Goal: Transaction & Acquisition: Obtain resource

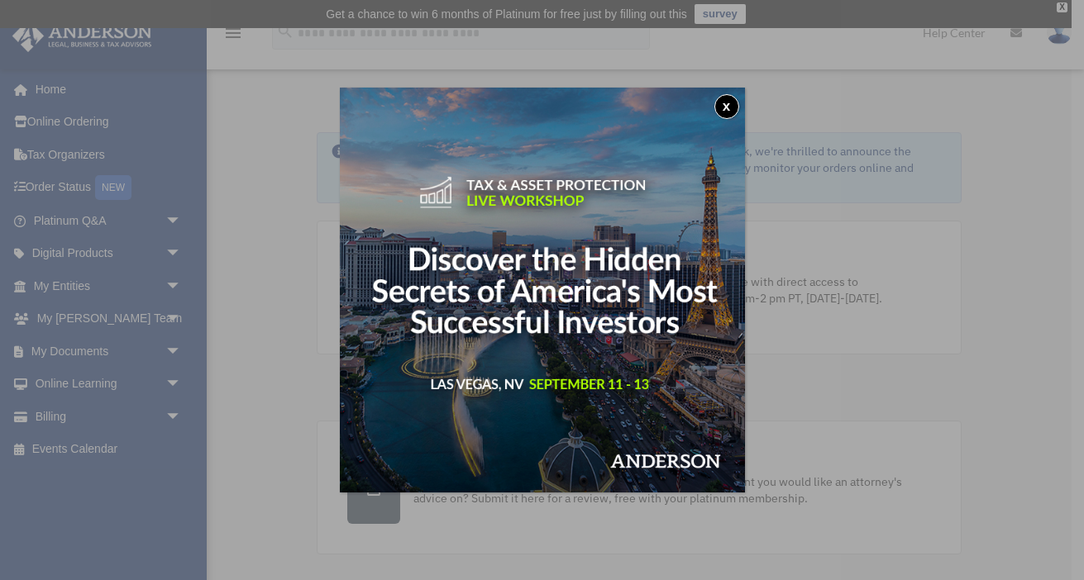
click at [726, 105] on button "x" at bounding box center [726, 106] width 25 height 25
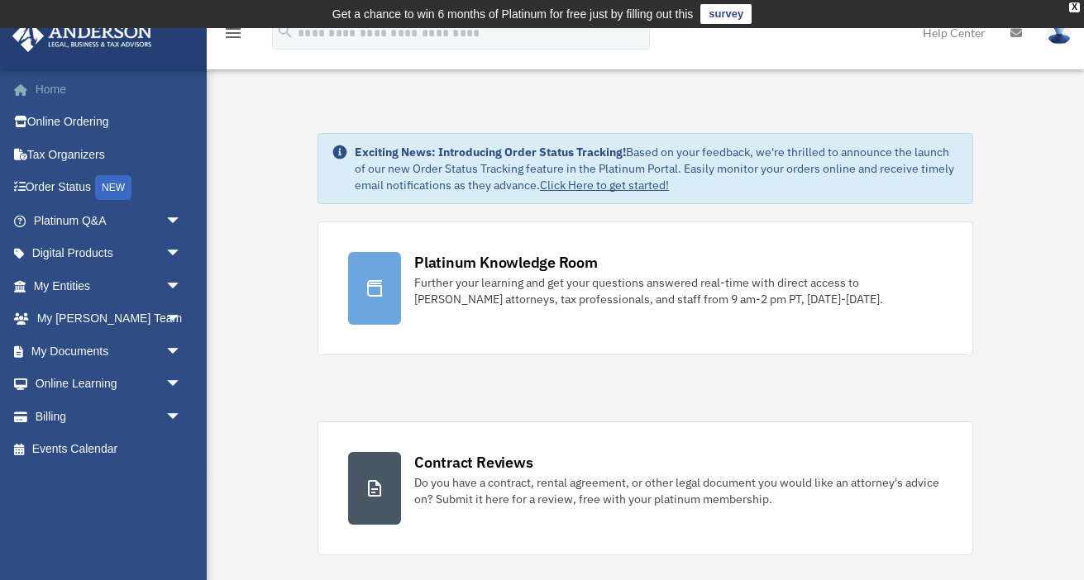
click at [45, 93] on link "Home" at bounding box center [109, 89] width 195 height 33
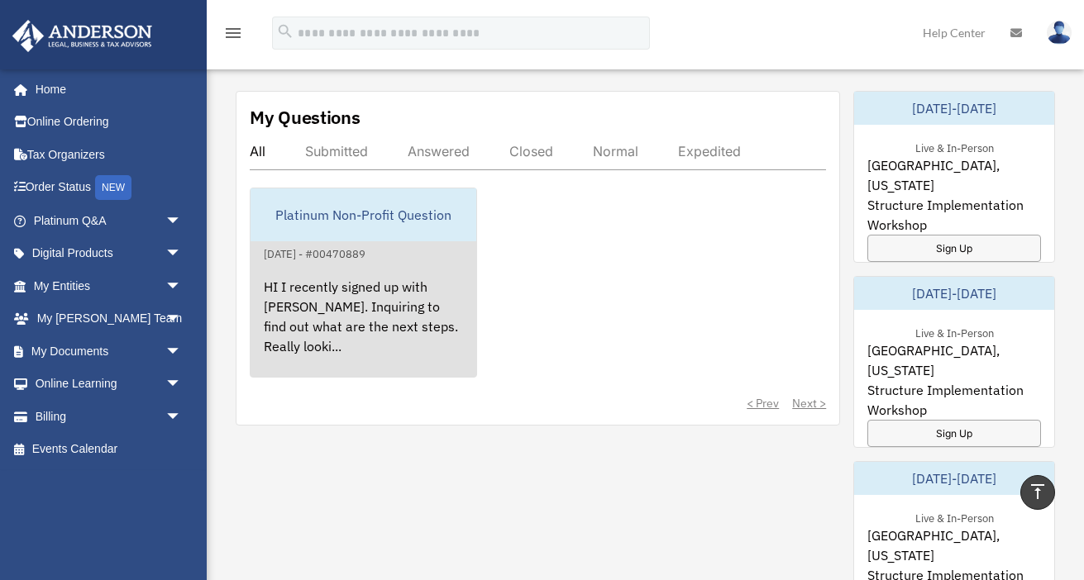
scroll to position [950, 0]
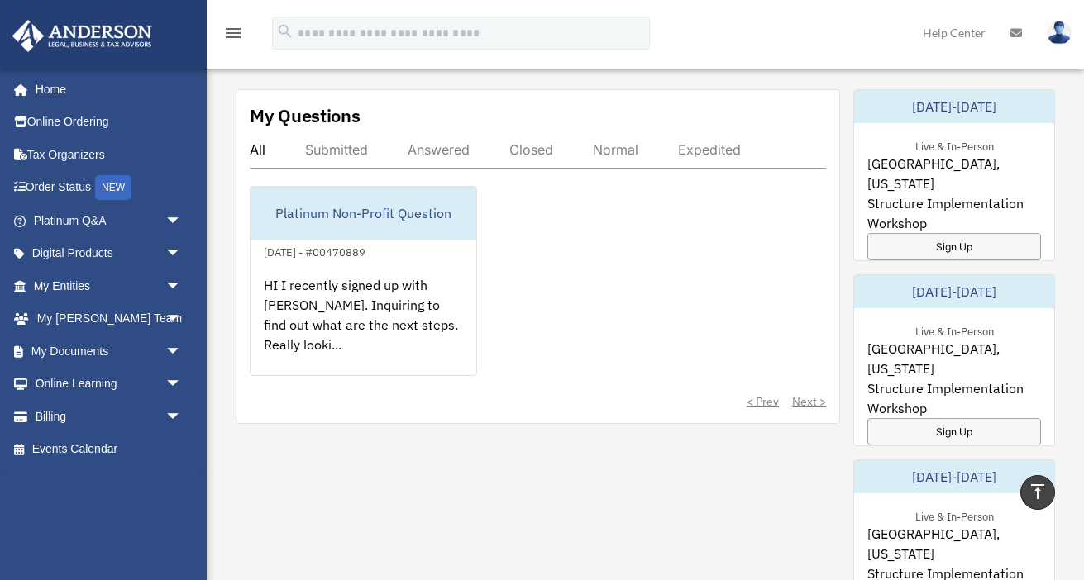
click at [325, 150] on div "Submitted" at bounding box center [336, 149] width 63 height 17
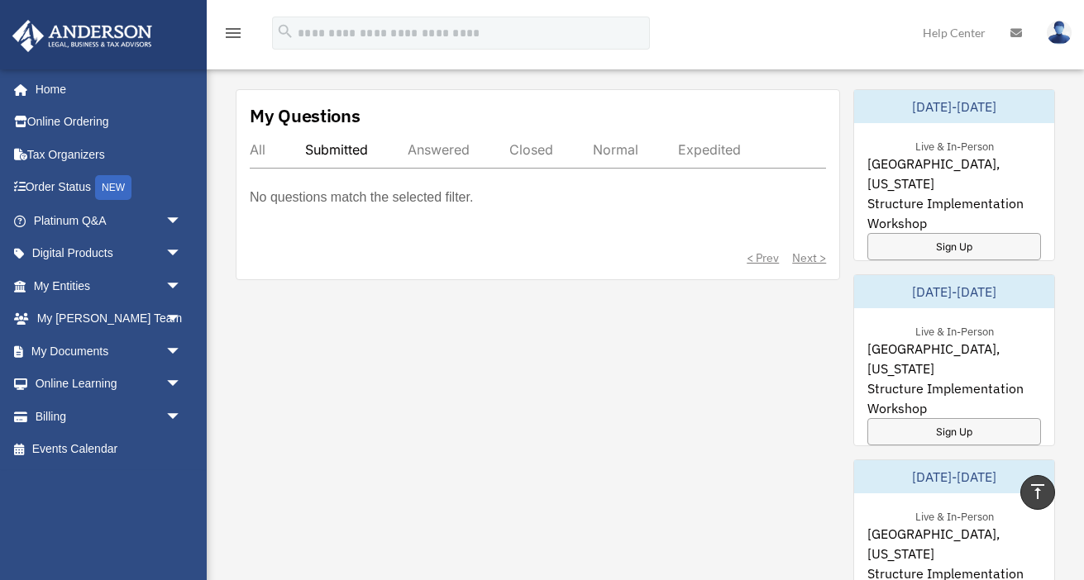
click at [431, 147] on div "Answered" at bounding box center [438, 149] width 62 height 17
click at [545, 148] on div "Closed" at bounding box center [531, 149] width 44 height 17
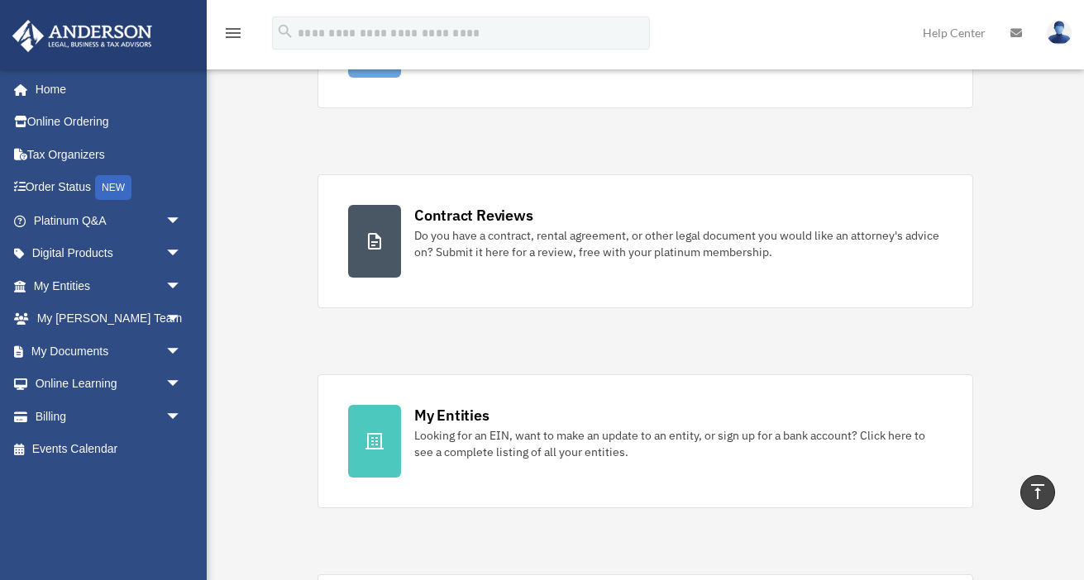
scroll to position [199, 0]
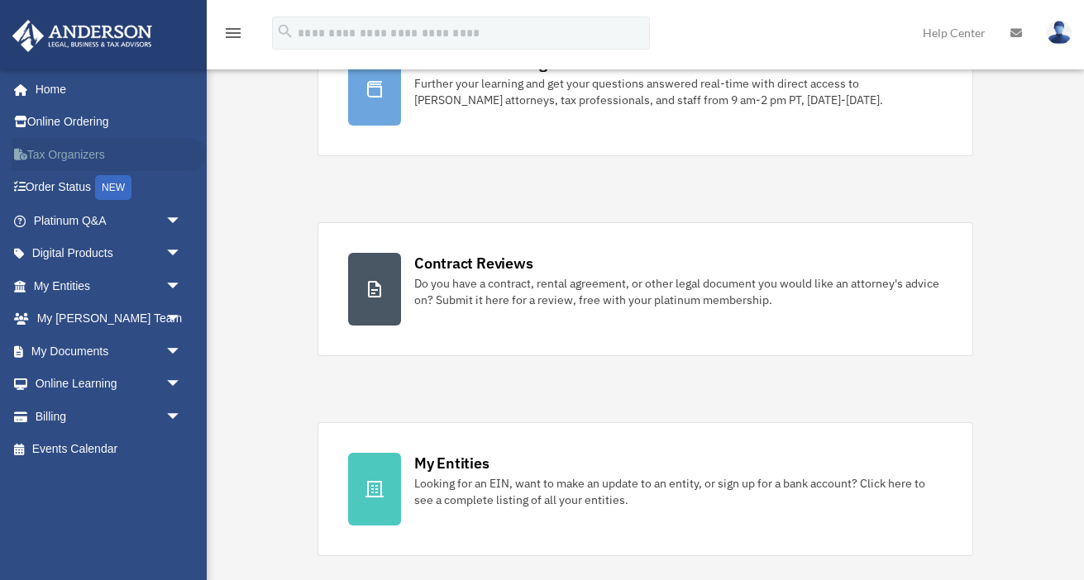
click at [59, 155] on link "Tax Organizers" at bounding box center [109, 154] width 195 height 33
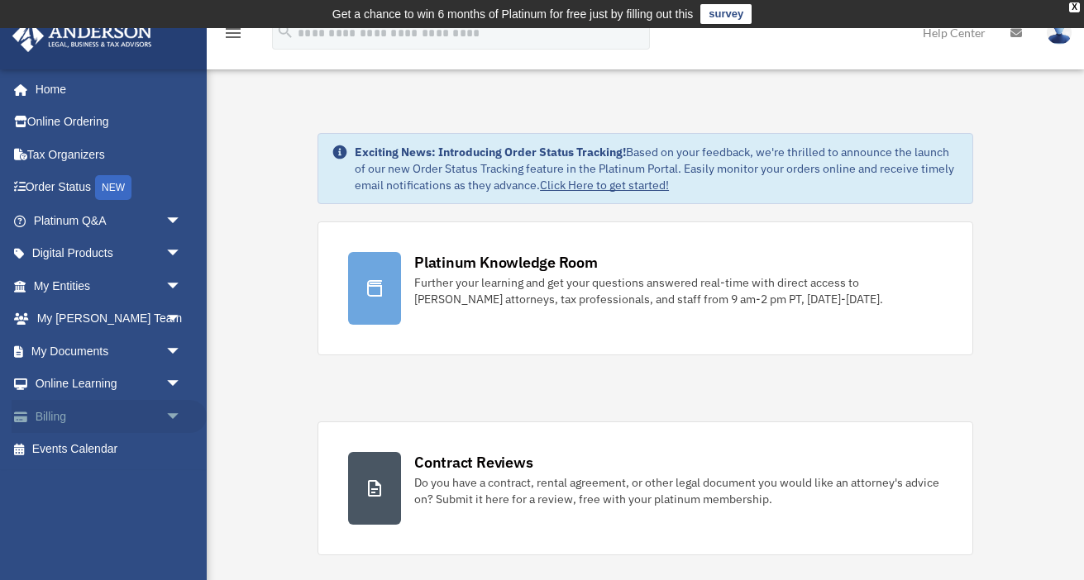
click at [169, 406] on span "arrow_drop_down" at bounding box center [181, 417] width 33 height 34
click at [111, 483] on link "Past Invoices" at bounding box center [114, 482] width 183 height 33
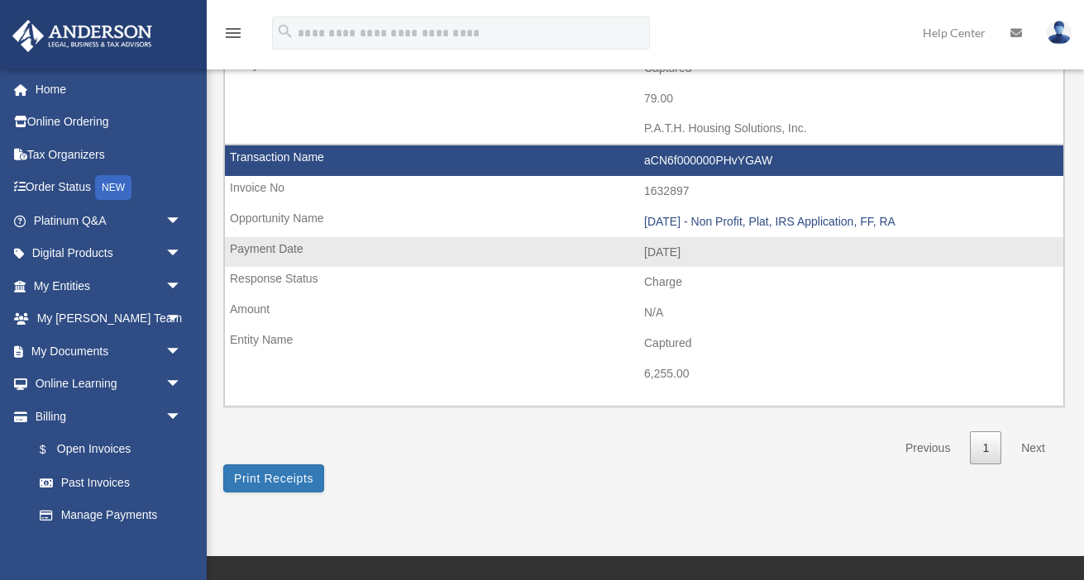
scroll to position [622, 0]
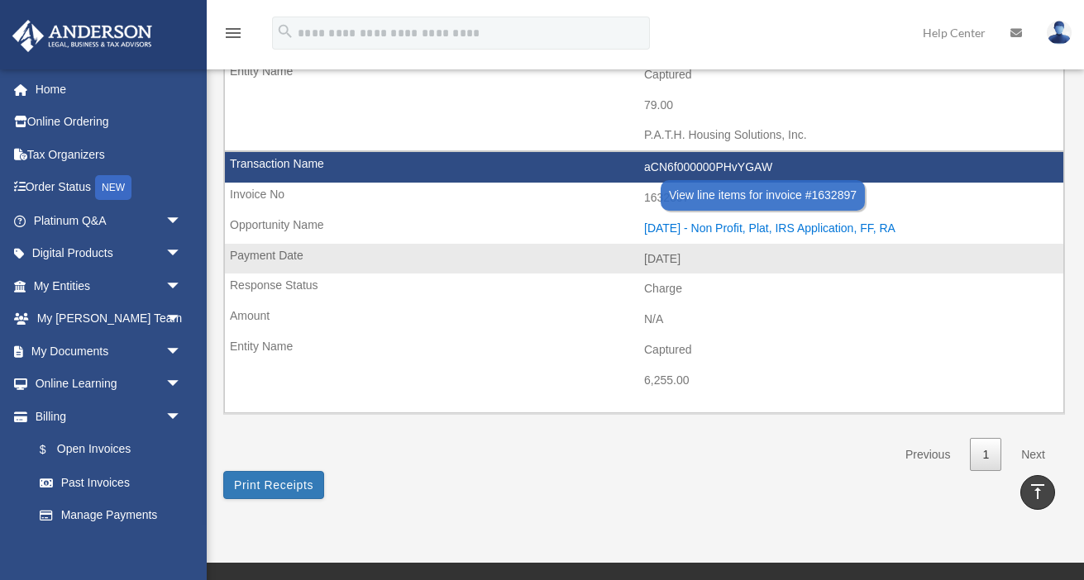
click at [780, 221] on div "2023.10.26 - Non Profit, Plat, IRS Application, FF, RA" at bounding box center [849, 228] width 411 height 14
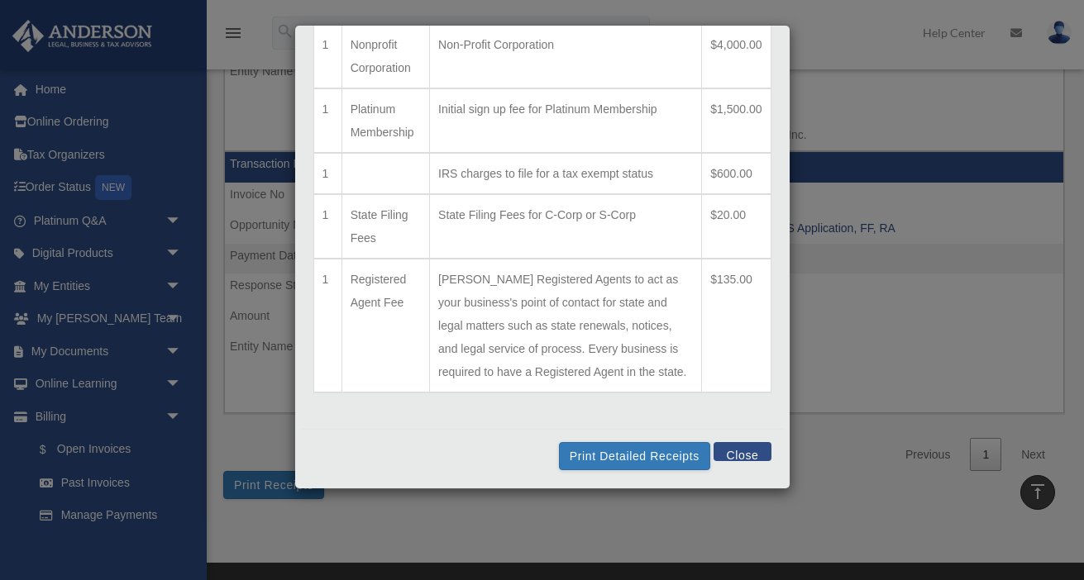
scroll to position [119, 0]
click at [639, 455] on button "Print Detailed Receipts" at bounding box center [634, 456] width 151 height 28
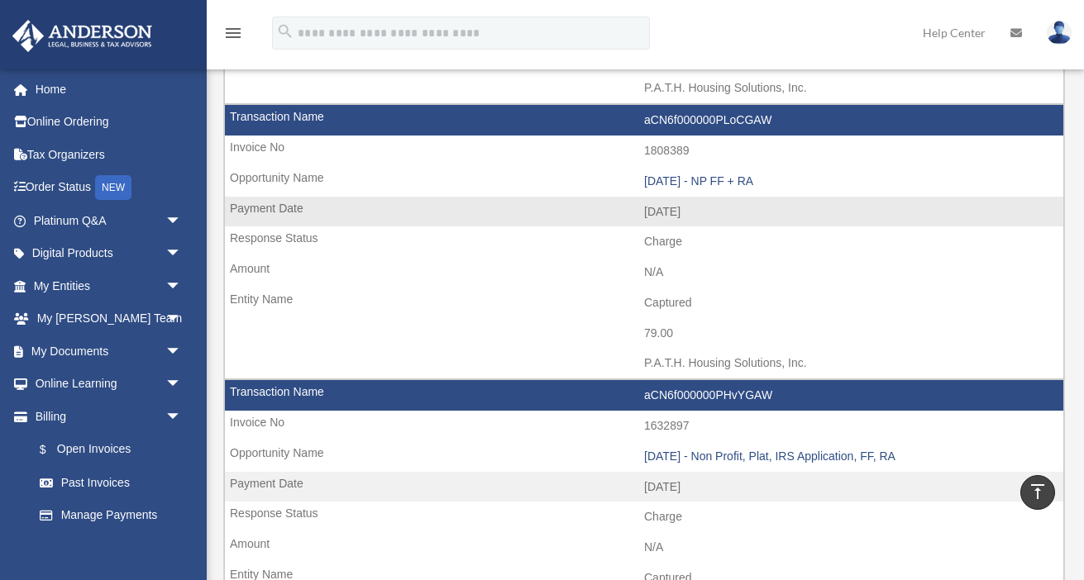
scroll to position [393, 0]
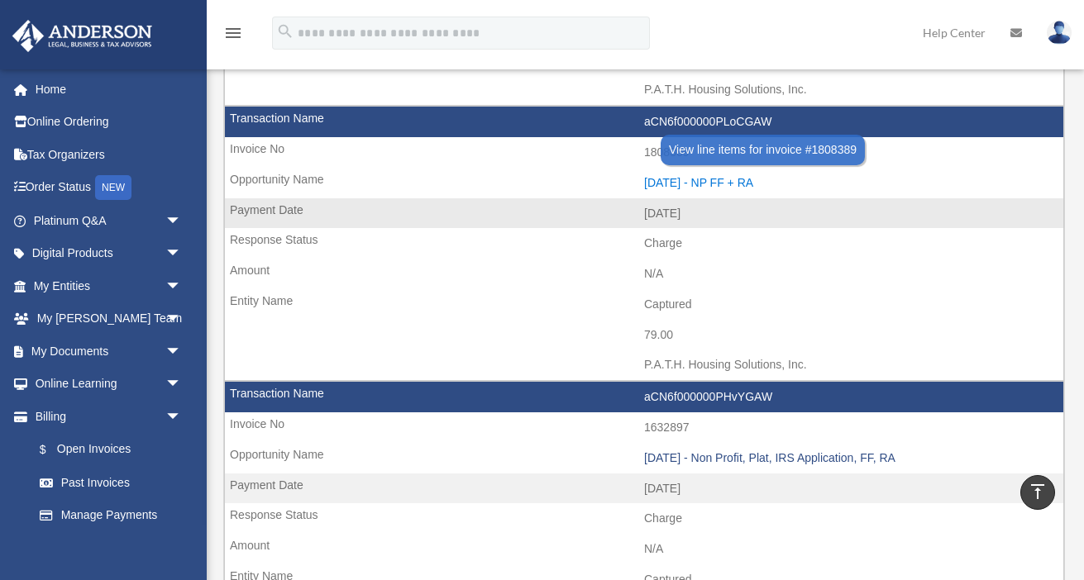
click at [707, 176] on div "2023.11.06 - NP FF + RA" at bounding box center [849, 183] width 411 height 14
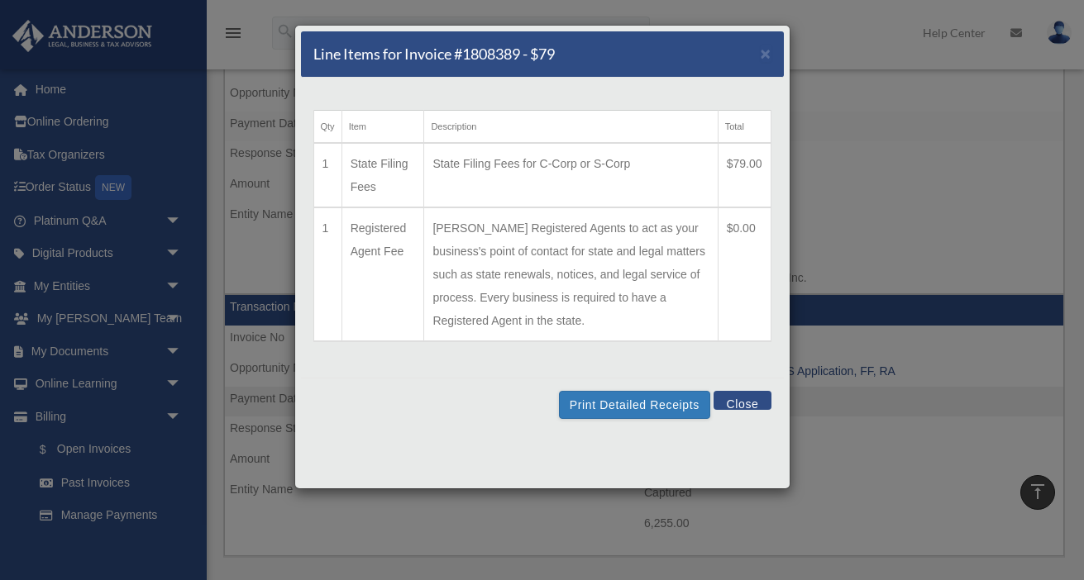
scroll to position [471, 0]
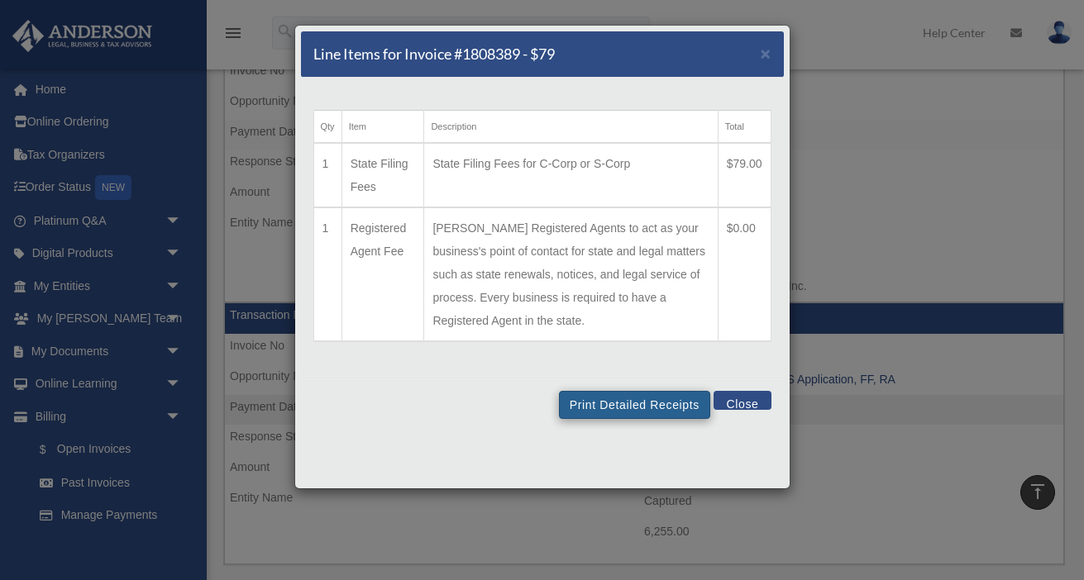
click at [646, 419] on button "Print Detailed Receipts" at bounding box center [634, 405] width 151 height 28
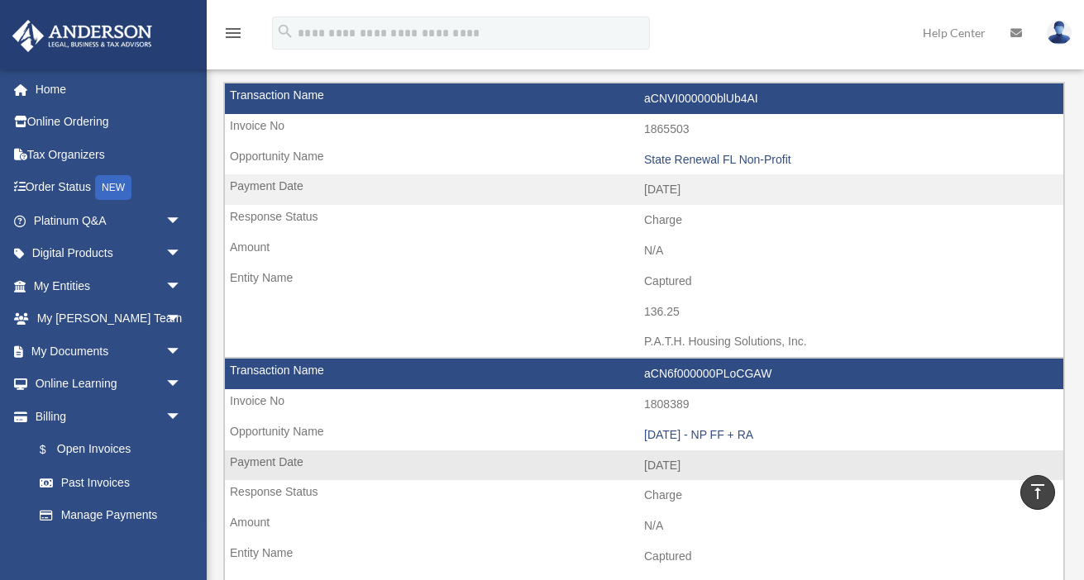
scroll to position [132, 0]
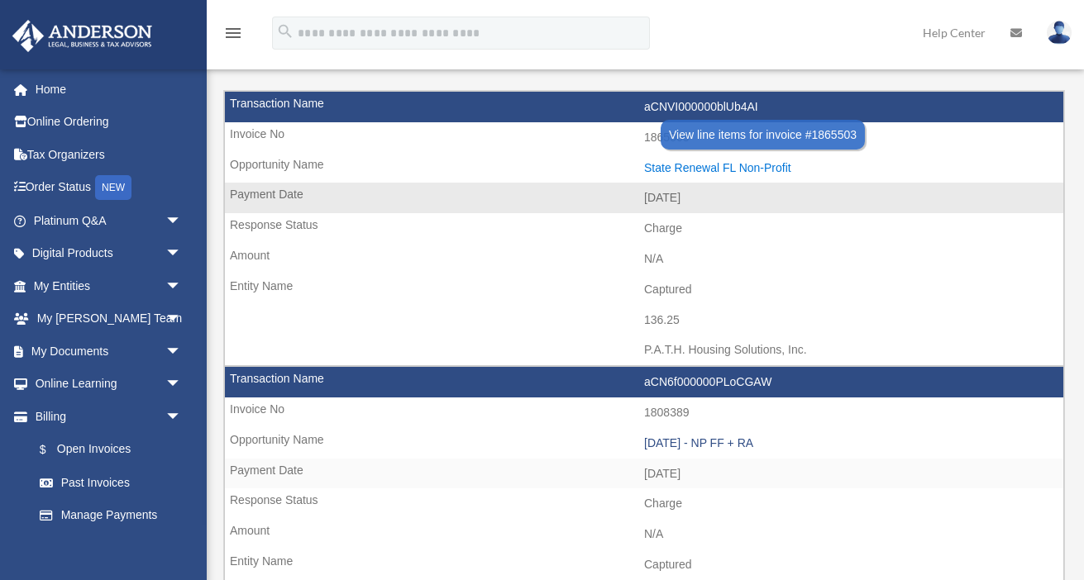
click at [717, 166] on div "State Renewal FL Non-Profit" at bounding box center [849, 168] width 411 height 14
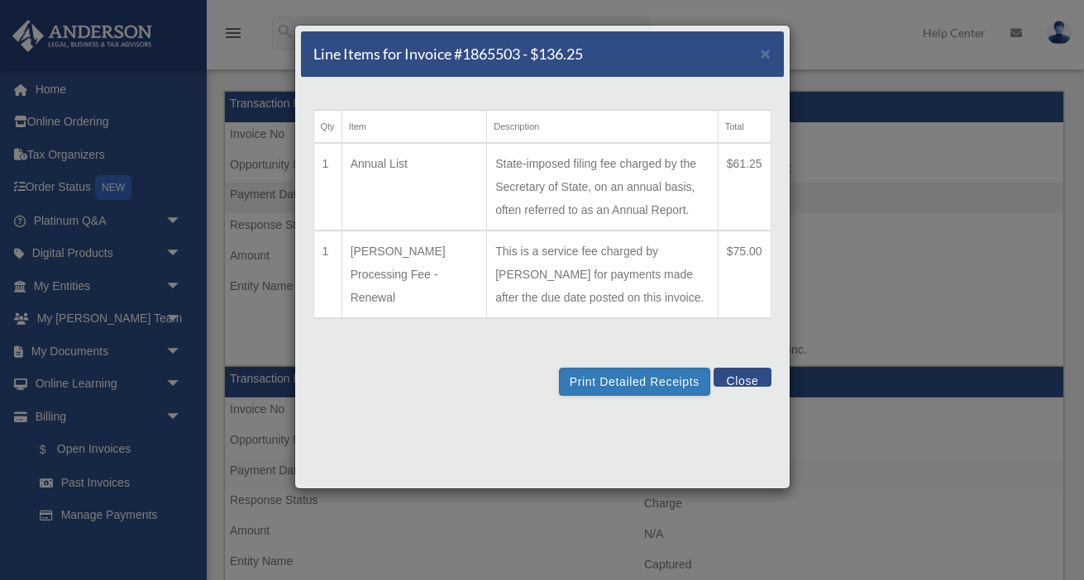
click at [748, 380] on button "Close" at bounding box center [741, 377] width 57 height 19
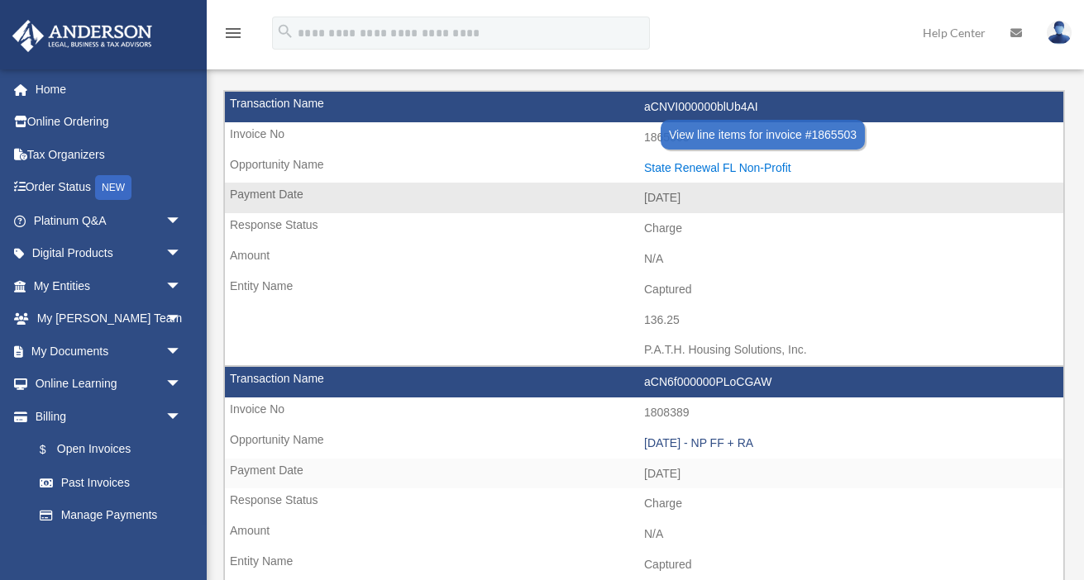
click at [695, 164] on div "State Renewal FL Non-Profit" at bounding box center [849, 168] width 411 height 14
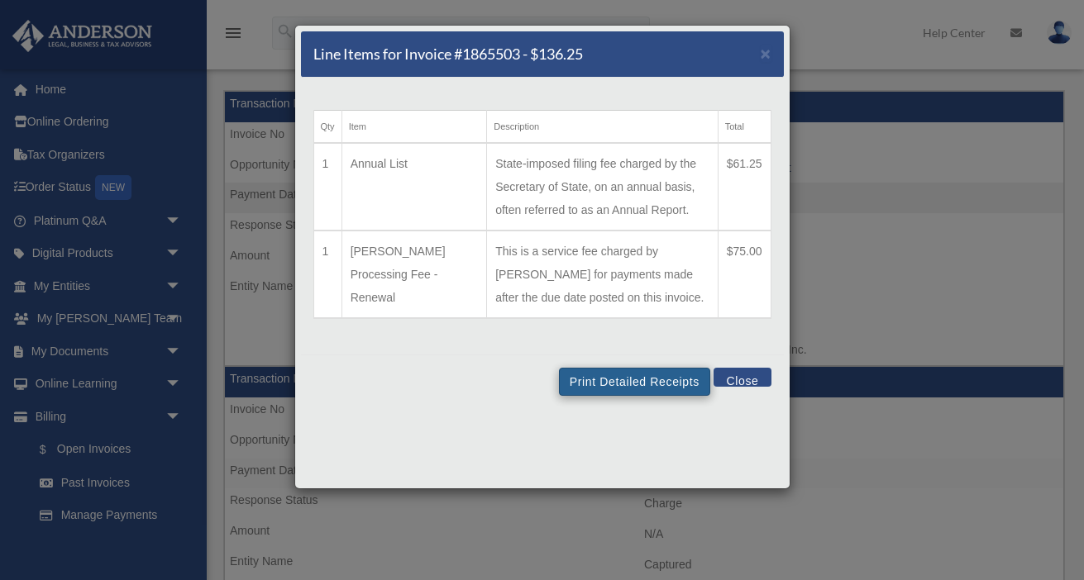
click at [634, 378] on button "Print Detailed Receipts" at bounding box center [634, 382] width 151 height 28
click at [740, 377] on button "Close" at bounding box center [741, 377] width 57 height 19
